Goal: Navigation & Orientation: Find specific page/section

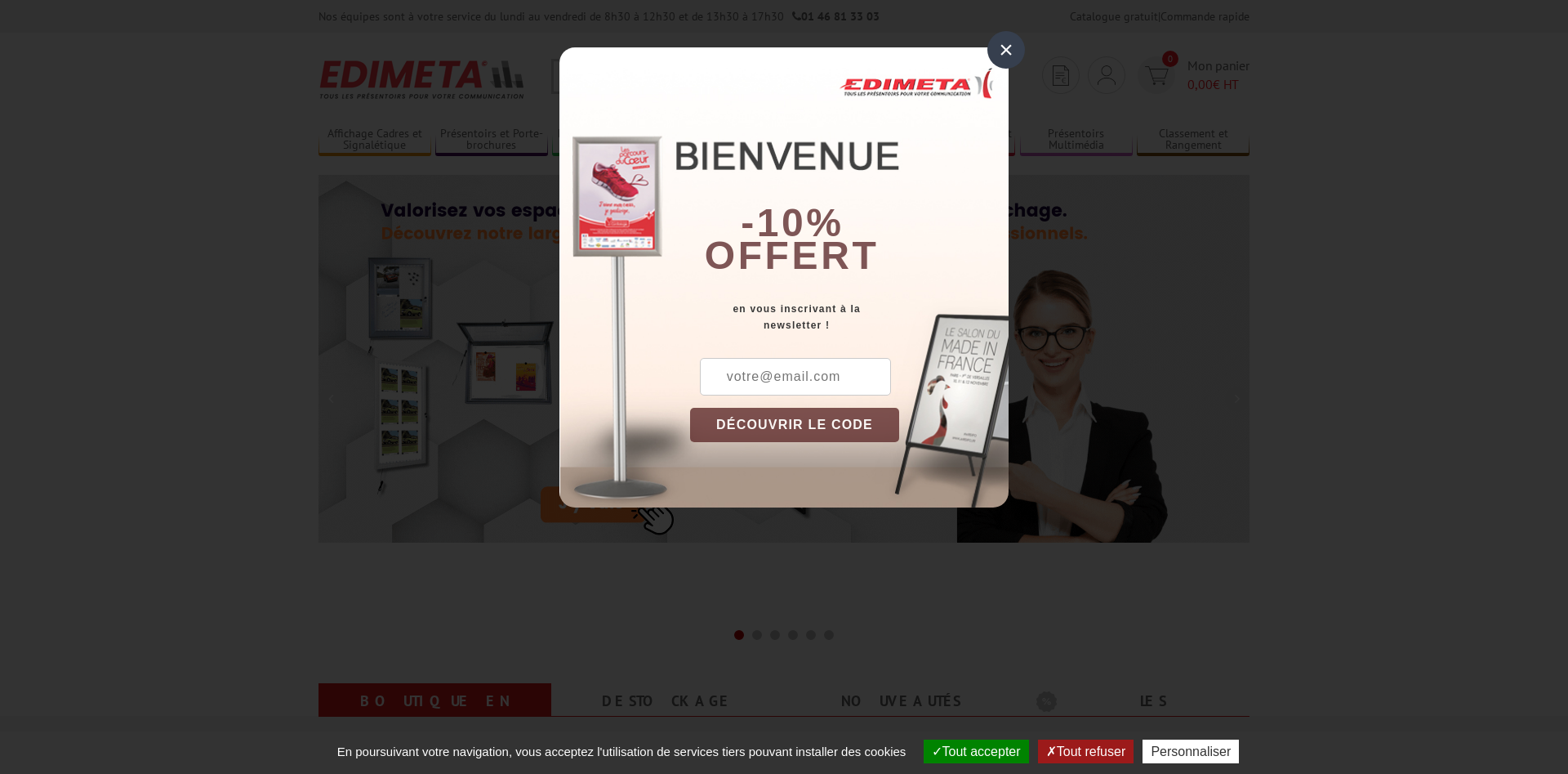
click at [1010, 43] on div "×" at bounding box center [1006, 50] width 38 height 38
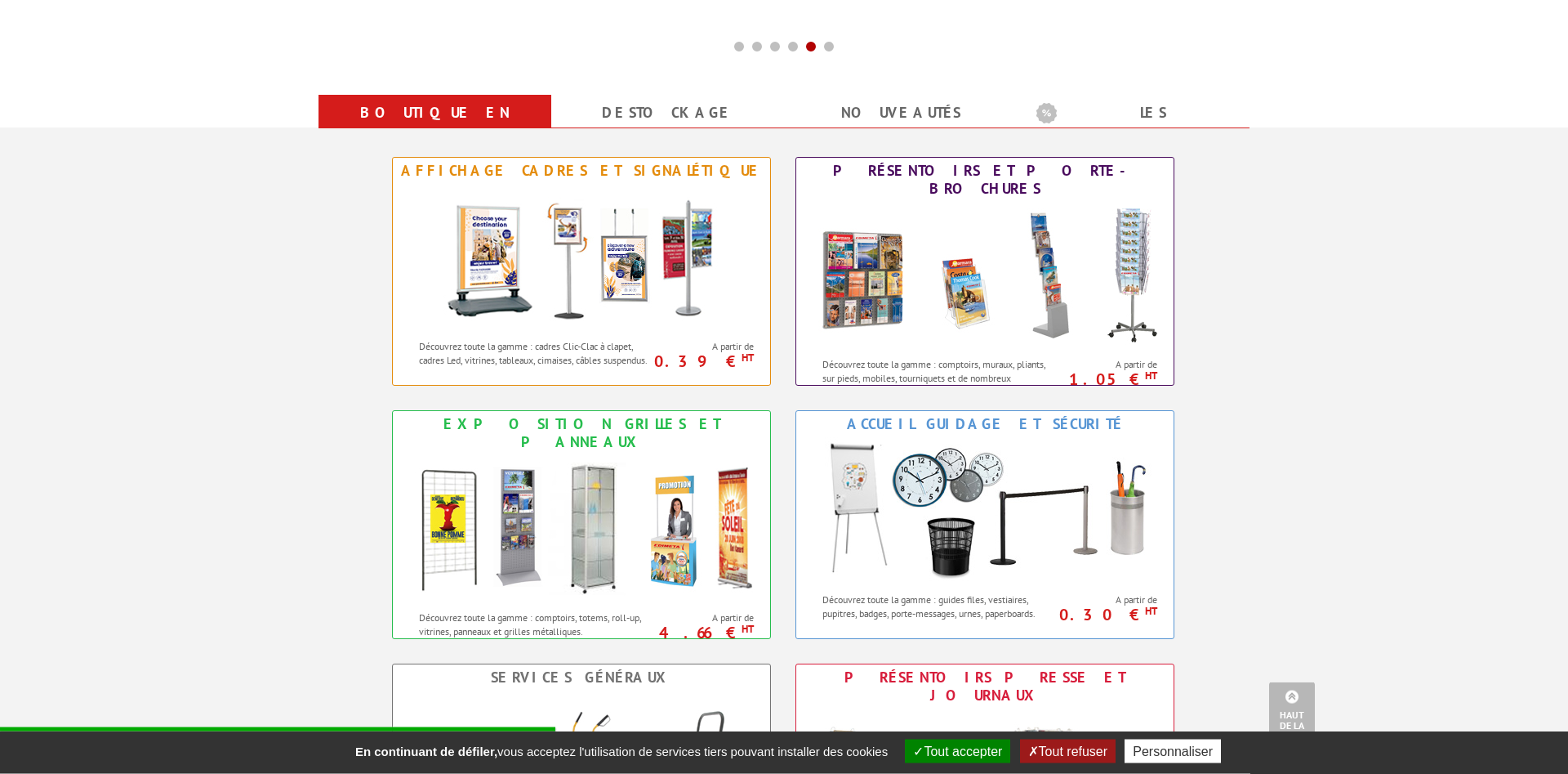
scroll to position [584, 0]
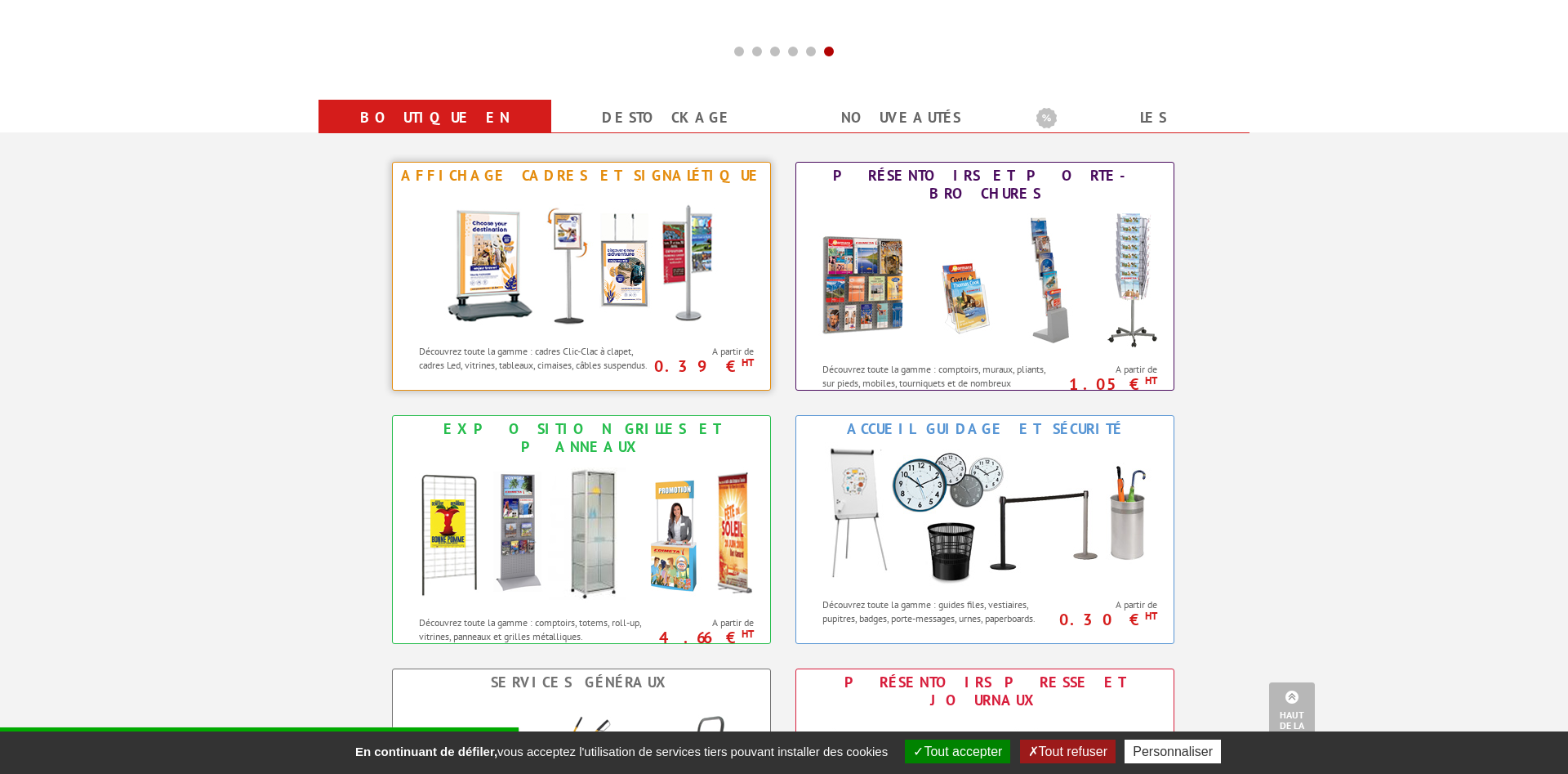
click at [519, 270] on img at bounding box center [582, 262] width 302 height 147
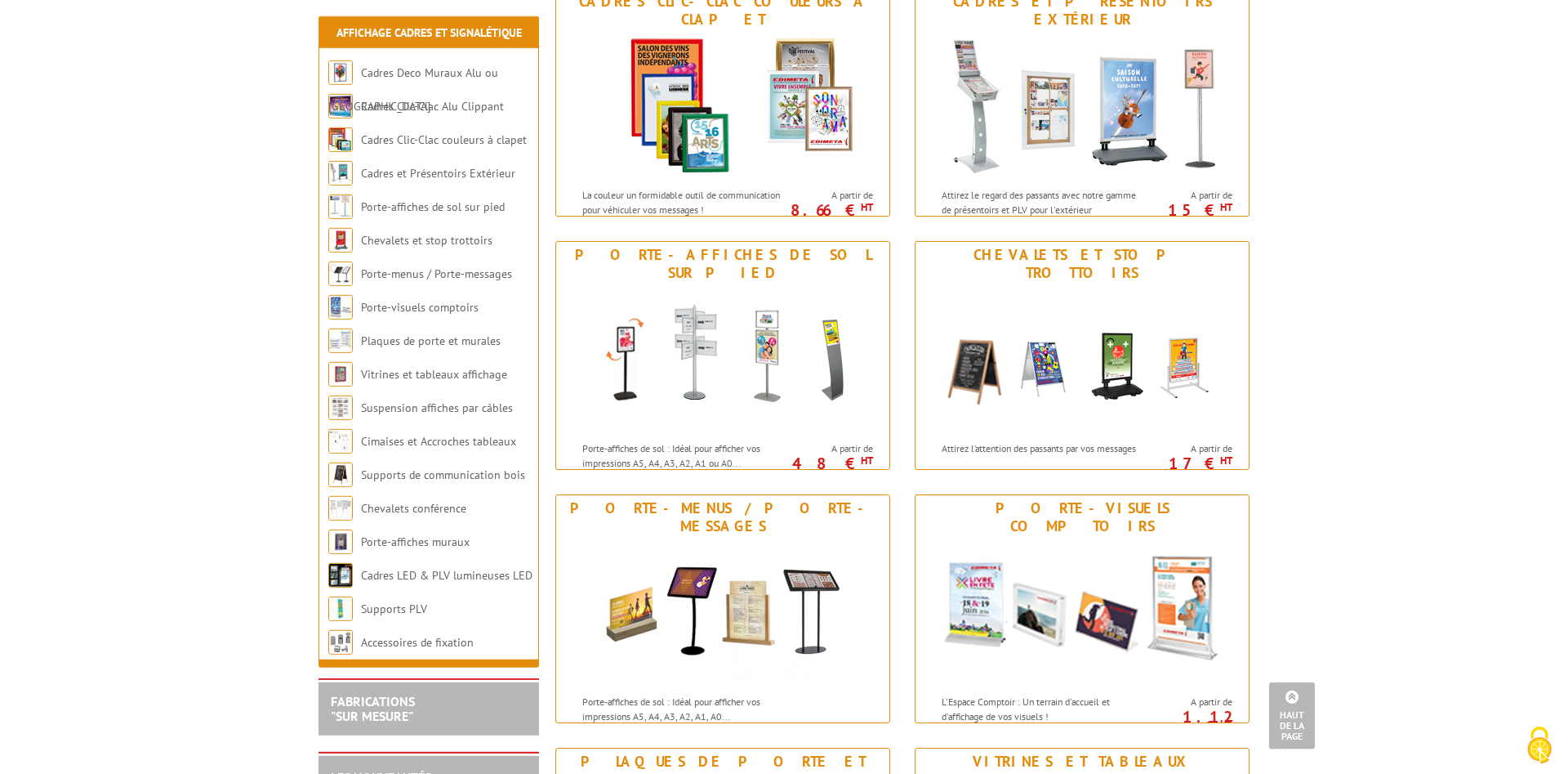
scroll to position [541, 0]
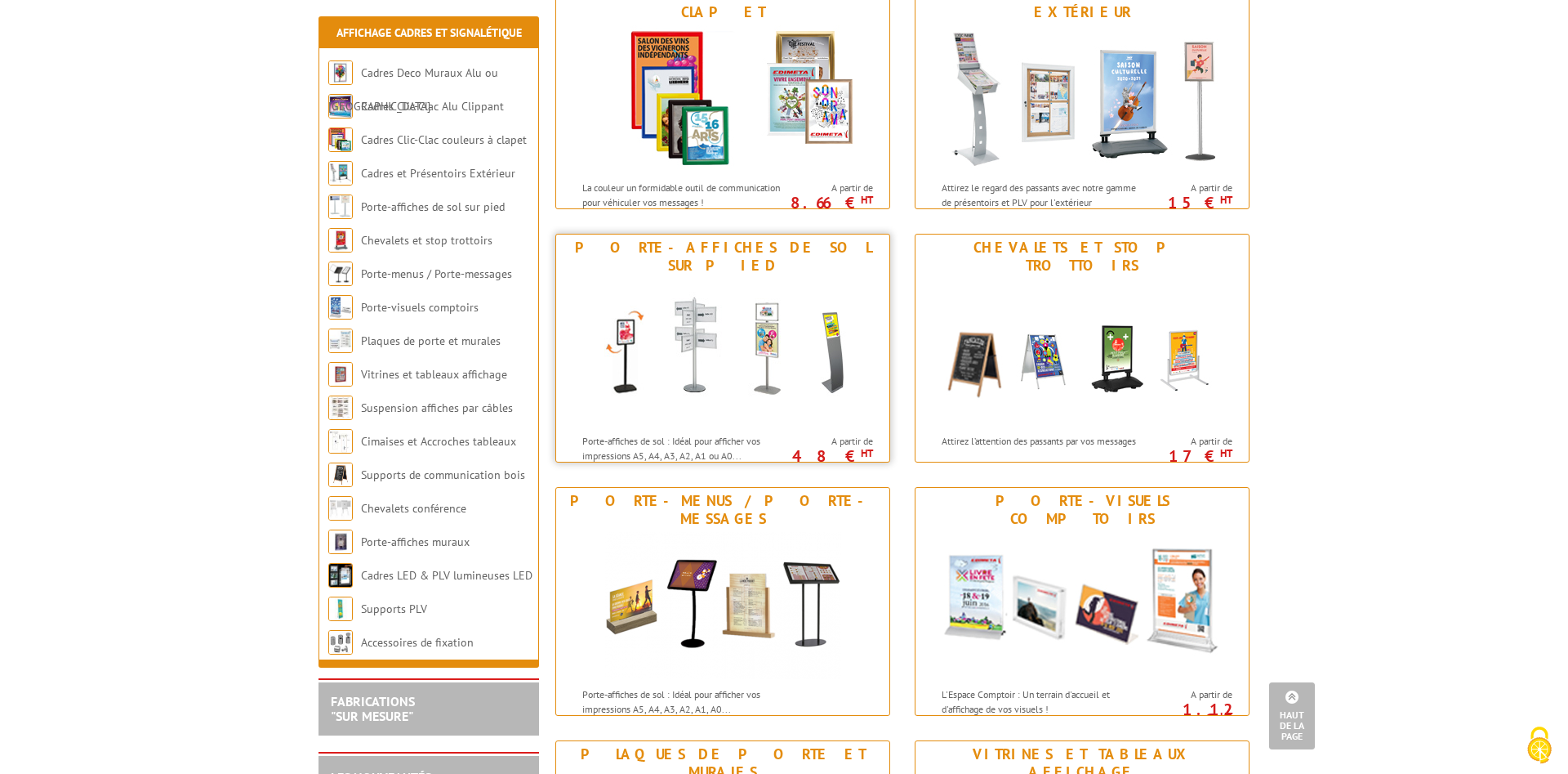
click at [769, 307] on img at bounding box center [722, 352] width 302 height 147
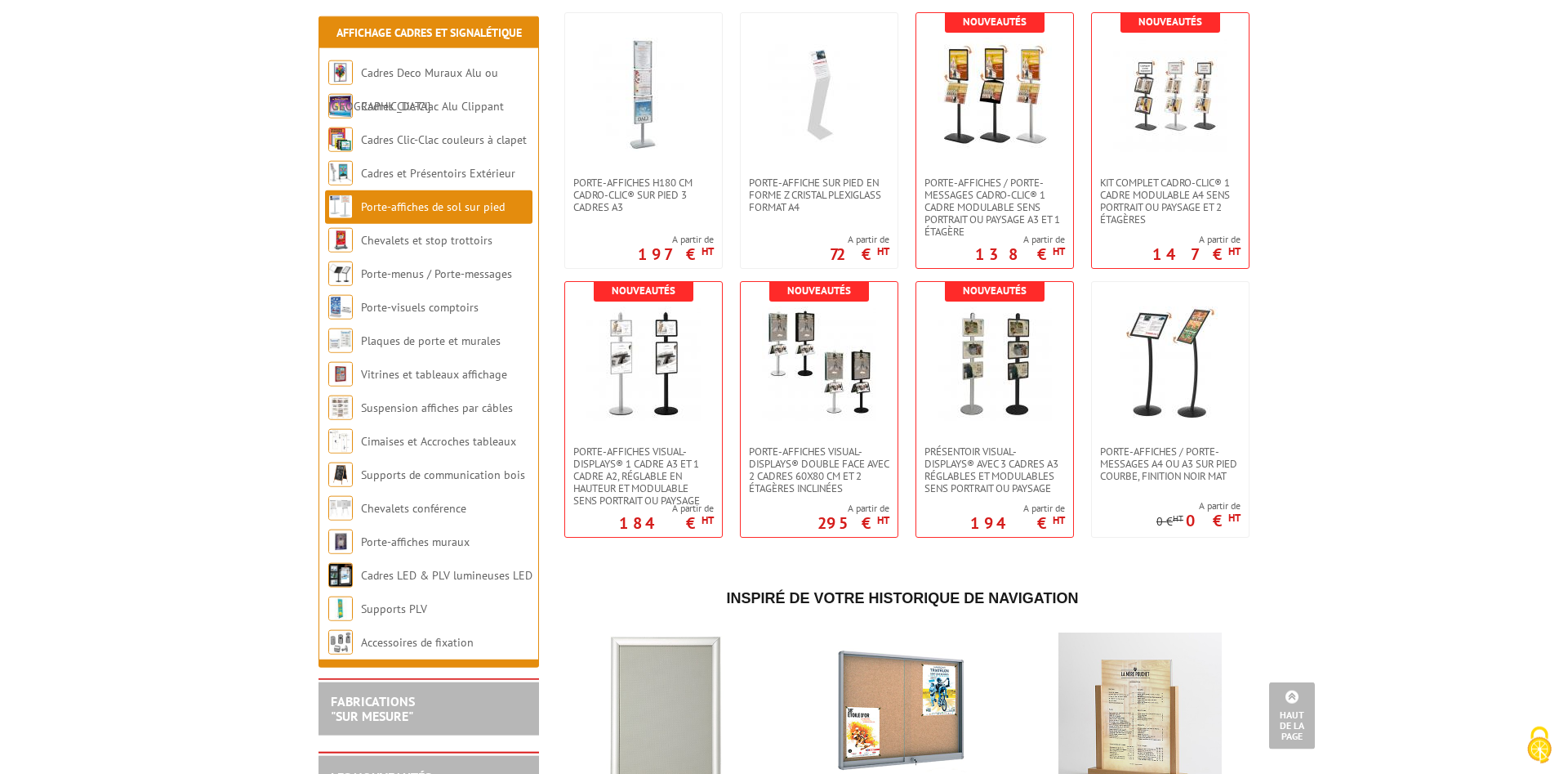
scroll to position [3042, 0]
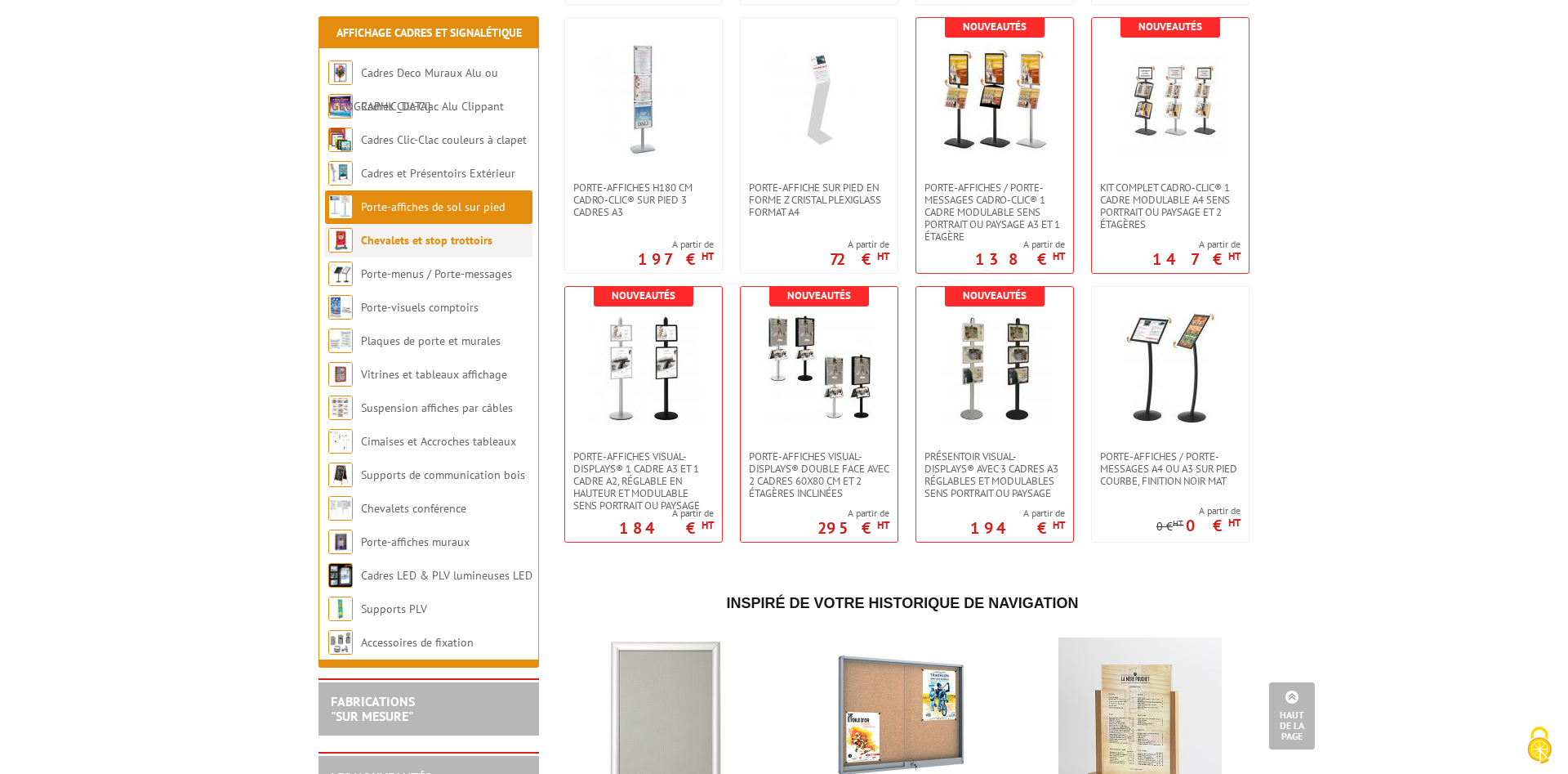
click at [468, 244] on link "Chevalets et stop trottoirs" at bounding box center [426, 239] width 131 height 15
